Goal: Task Accomplishment & Management: Use online tool/utility

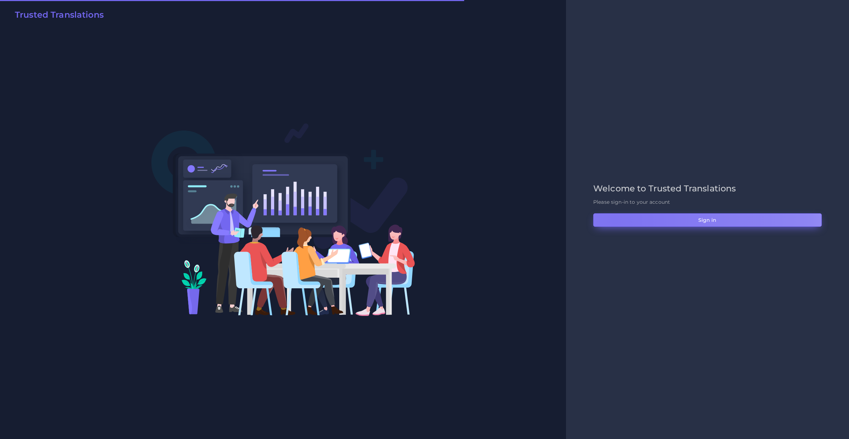
click at [614, 220] on button "Sign in" at bounding box center [707, 219] width 229 height 13
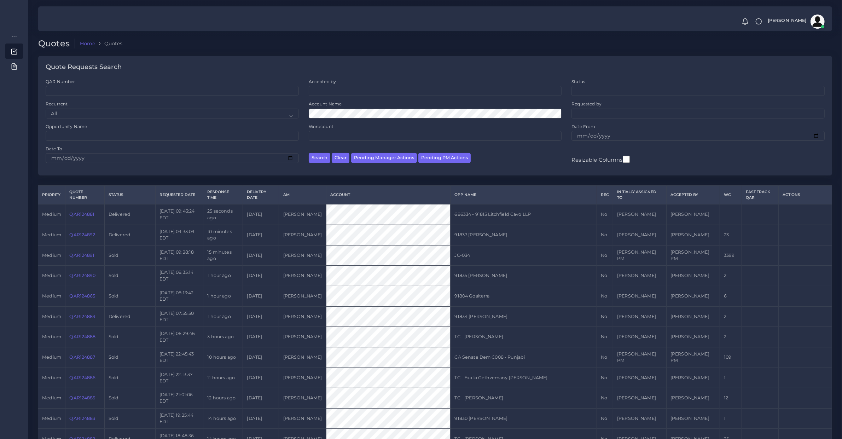
click at [336, 121] on div "Account Name" at bounding box center [435, 112] width 263 height 22
click at [309, 153] on button "Search" at bounding box center [320, 158] width 22 height 10
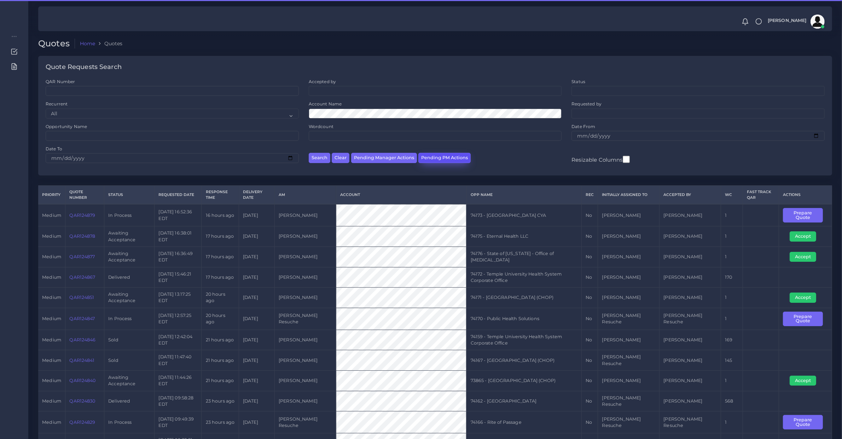
click at [454, 158] on button "Pending PM Actions" at bounding box center [444, 158] width 52 height 10
select select "awaiting_acceptance"
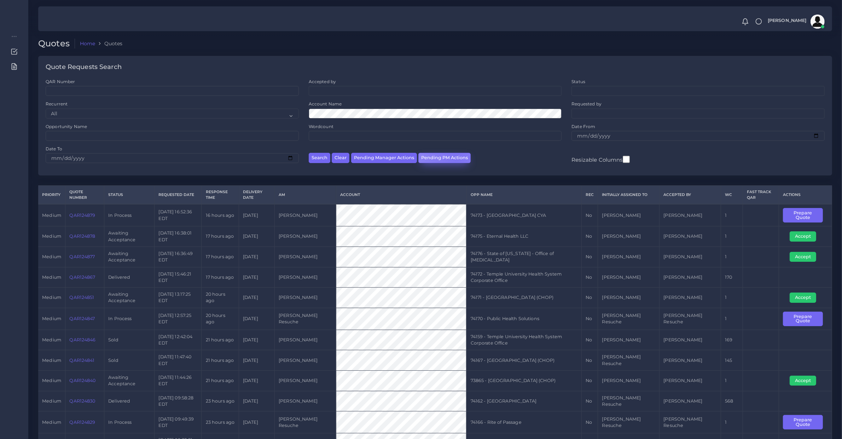
scroll to position [10, 0]
